Goal: Navigation & Orientation: Go to known website

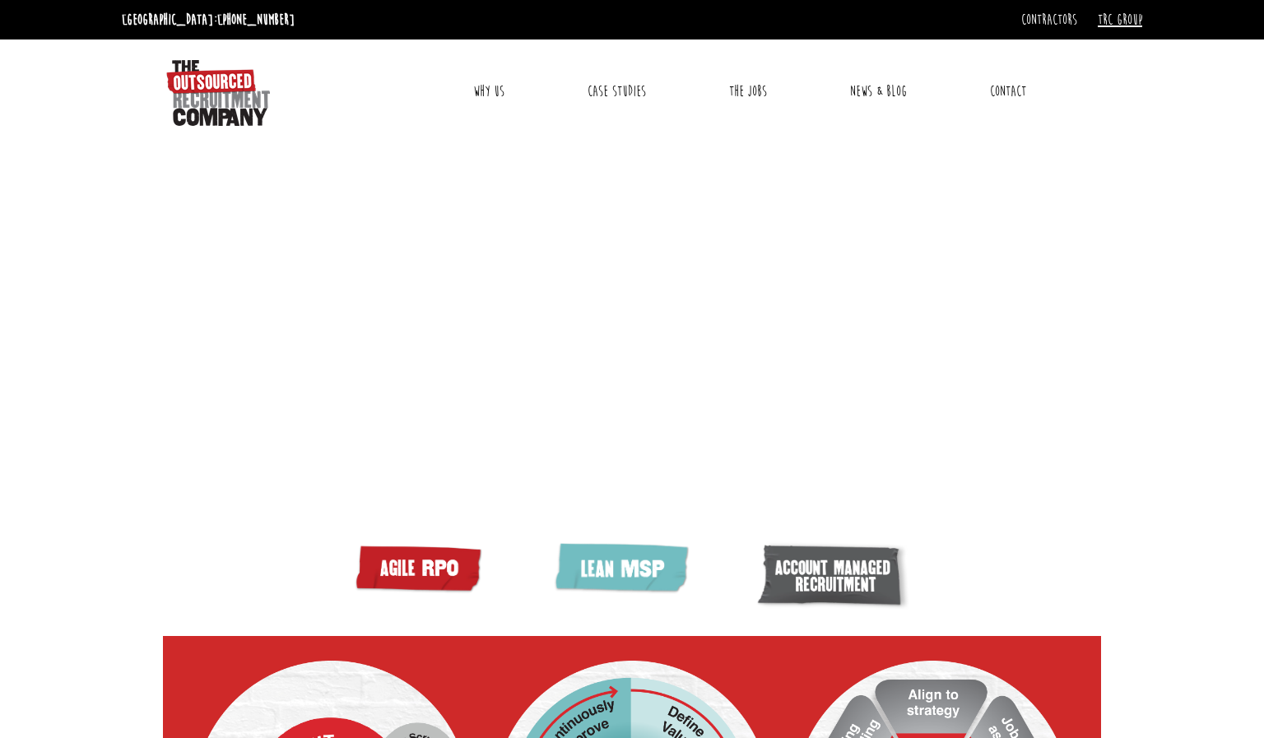
click at [1131, 25] on link "TRC Group" at bounding box center [1120, 20] width 44 height 18
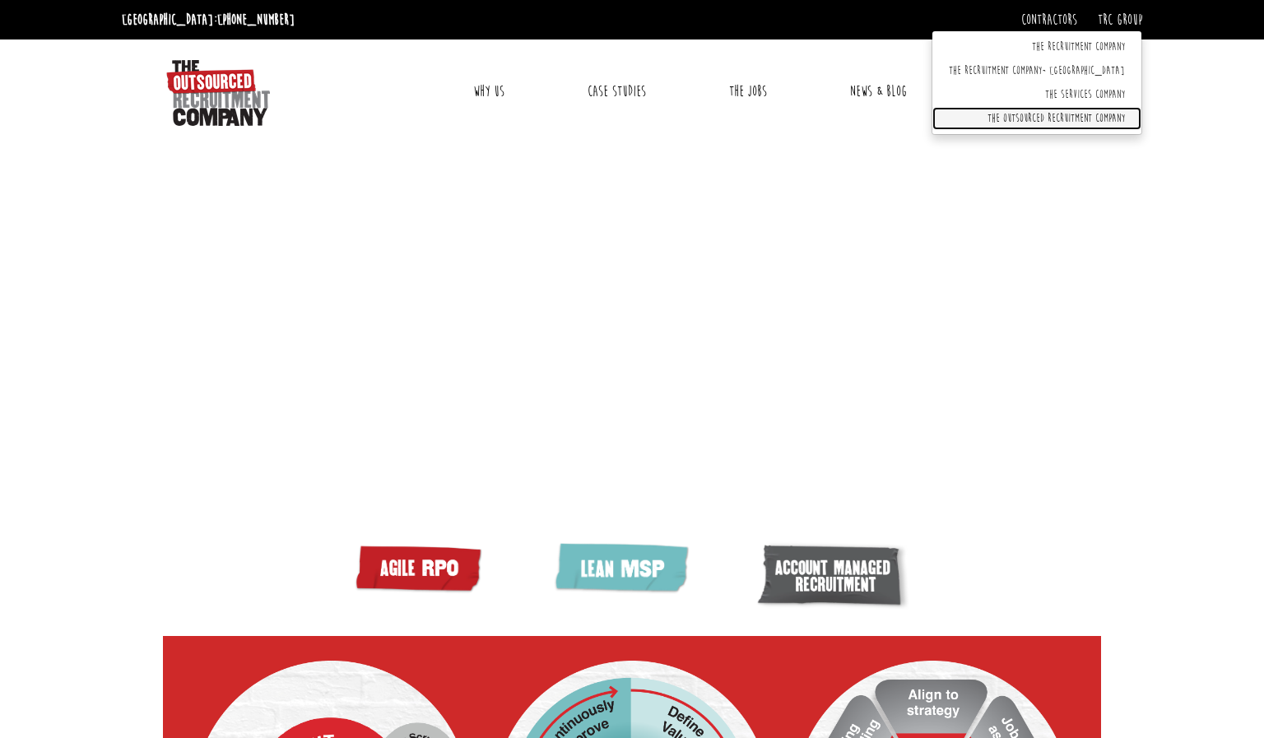
click at [1112, 116] on link "The Outsourced Recruitment Company" at bounding box center [1036, 119] width 209 height 24
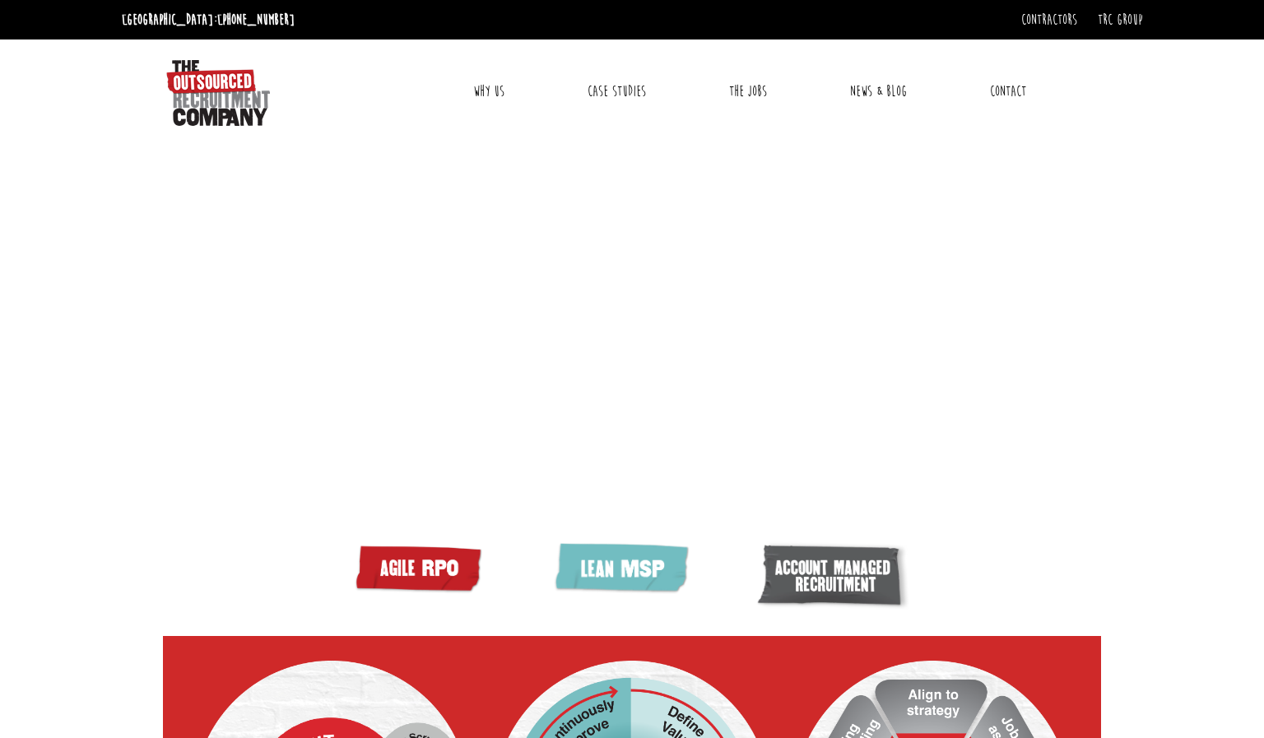
click at [1112, 116] on div "Toggle navigation Why Us Reviews Awards Video Recruitment Toolkit Become a TORC…" at bounding box center [632, 90] width 1033 height 103
